Goal: Task Accomplishment & Management: Use online tool/utility

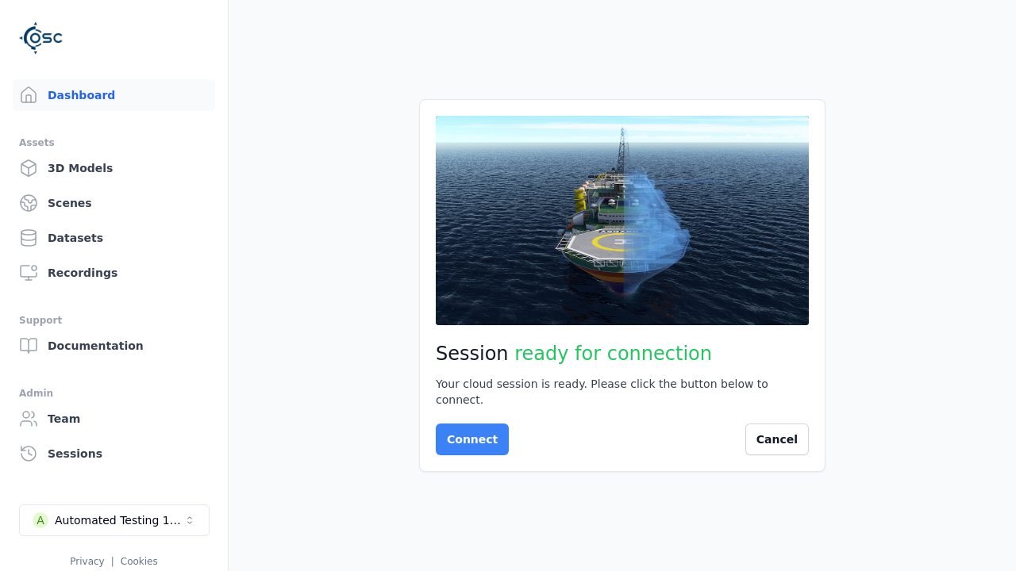
click at [467, 432] on button "Connect" at bounding box center [472, 440] width 73 height 32
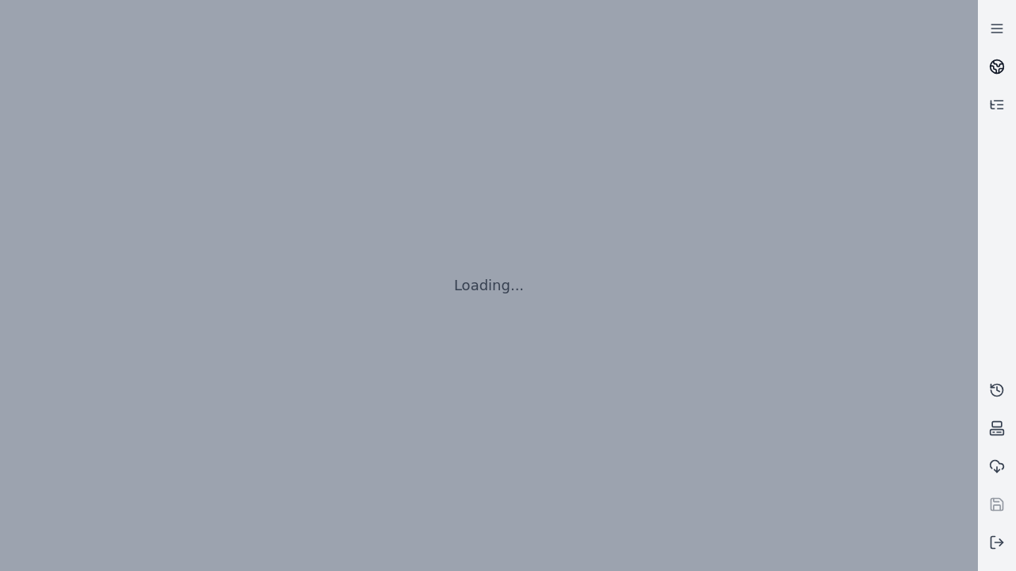
click at [997, 67] on icon at bounding box center [999, 64] width 10 height 6
